Goal: Task Accomplishment & Management: Use online tool/utility

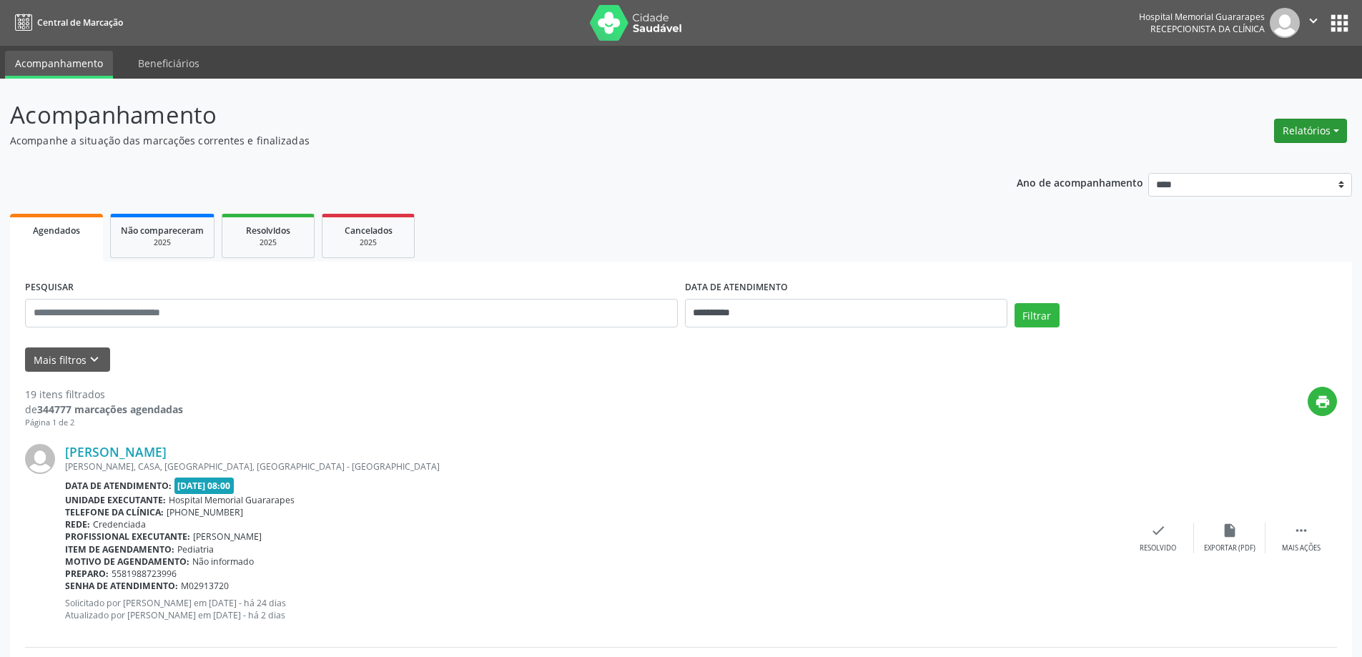
click at [1319, 133] on button "Relatórios" at bounding box center [1310, 131] width 73 height 24
click at [1216, 170] on link "Agendamentos" at bounding box center [1271, 162] width 154 height 20
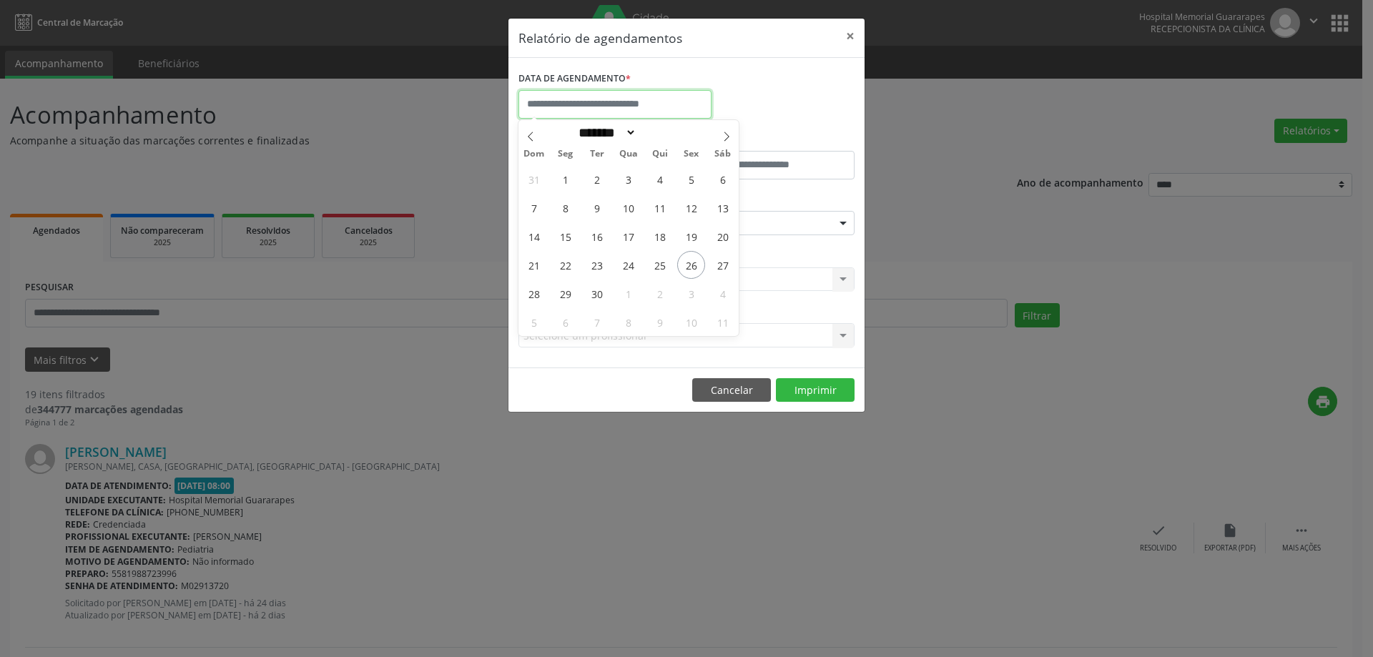
click at [628, 94] on input "text" at bounding box center [614, 104] width 193 height 29
click at [585, 295] on span "30" at bounding box center [597, 294] width 28 height 28
type input "**********"
click at [599, 297] on span "30" at bounding box center [597, 294] width 28 height 28
click at [599, 297] on div "CLÍNICA * Selecione uma clínica Nenhum resultado encontrado para: " " Não há ne…" at bounding box center [686, 273] width 343 height 56
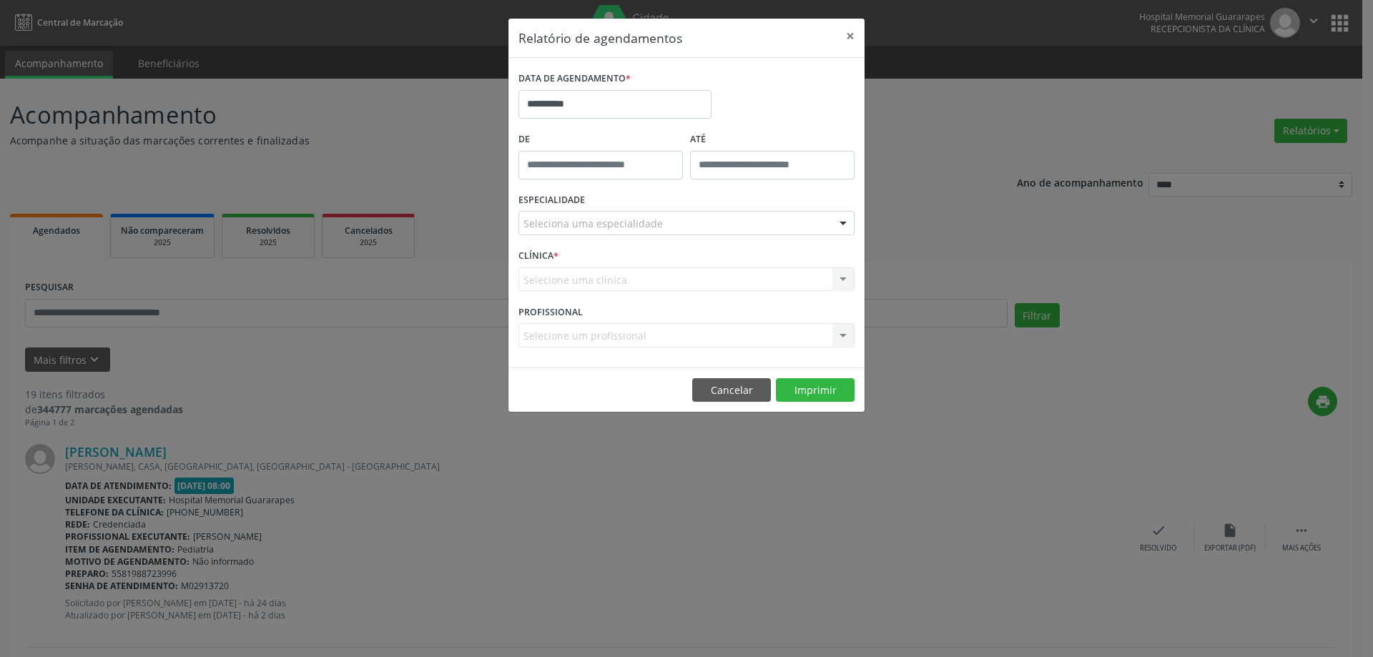
click at [678, 220] on div "Seleciona uma especialidade" at bounding box center [686, 223] width 336 height 24
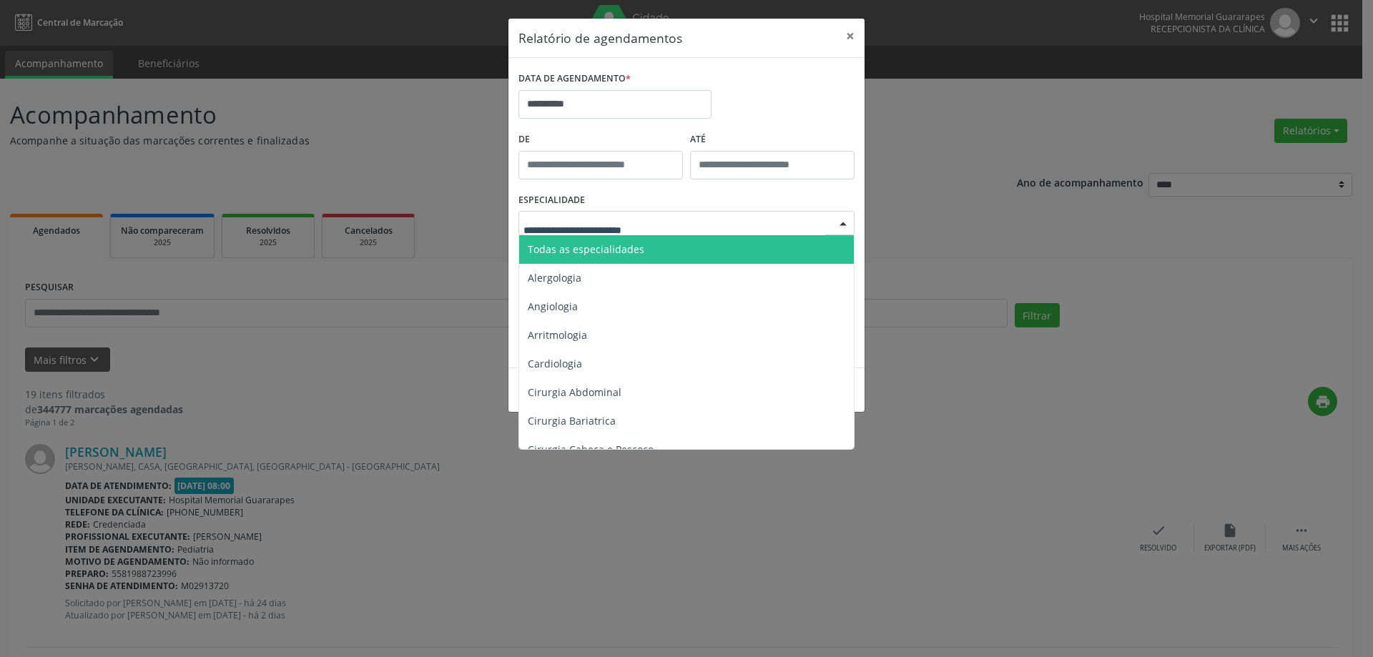
click at [659, 247] on span "Todas as especialidades" at bounding box center [687, 249] width 337 height 29
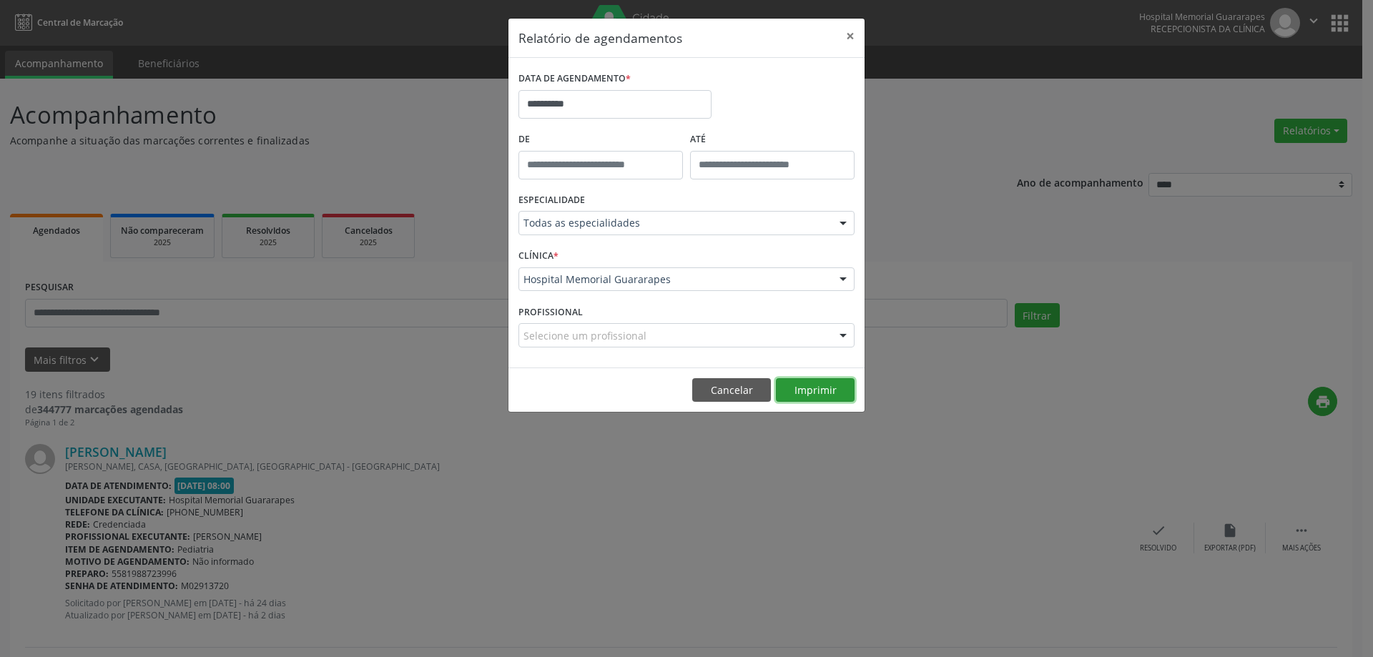
click at [830, 391] on button "Imprimir" at bounding box center [815, 390] width 79 height 24
